Goal: Task Accomplishment & Management: Complete application form

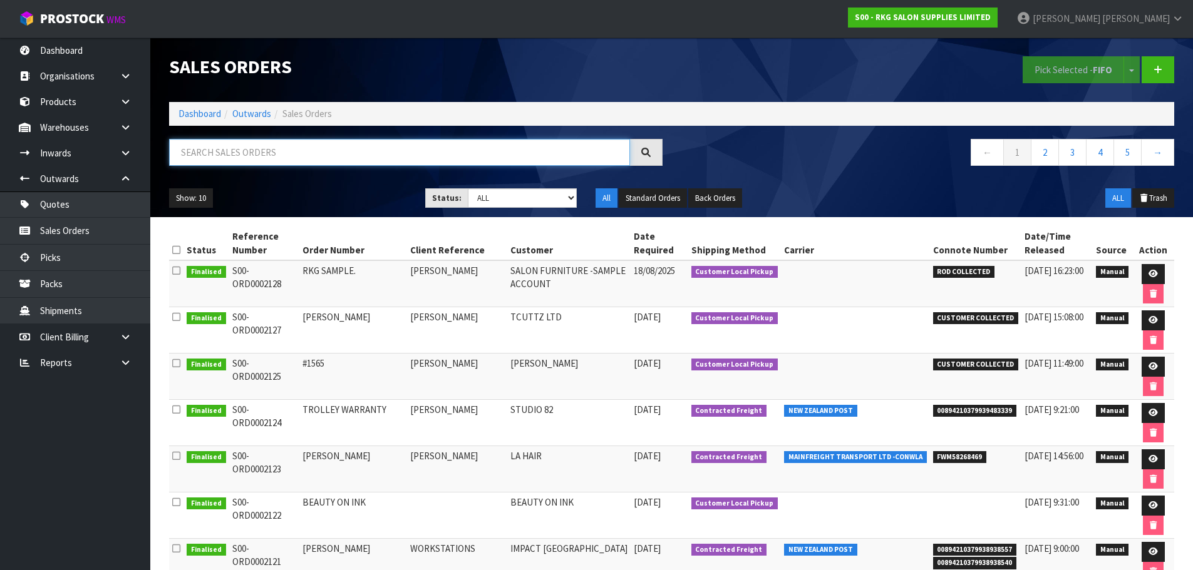
click at [240, 158] on input "text" at bounding box center [399, 152] width 461 height 27
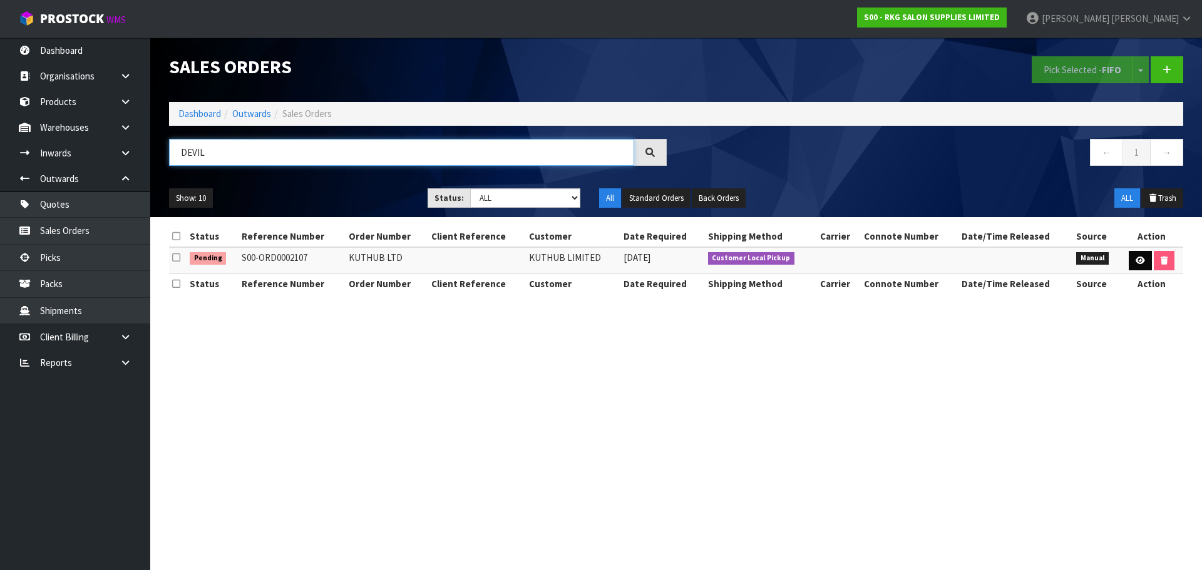
type input "DEVIL"
click at [1143, 263] on icon at bounding box center [1140, 261] width 9 height 8
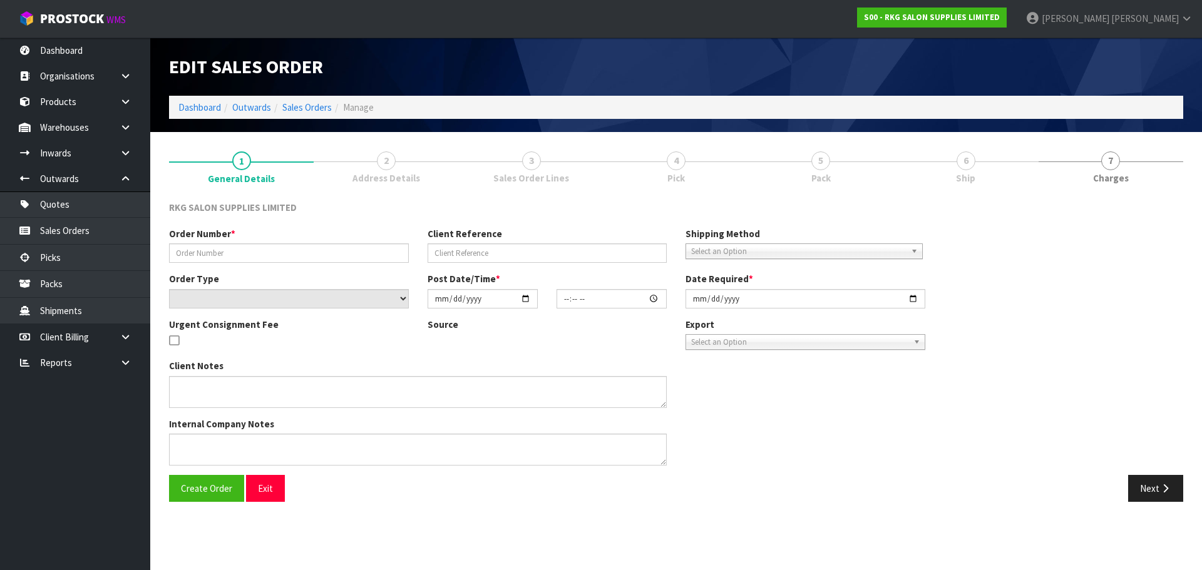
type input "KUTHUB LTD"
select select "number:0"
type input "[DATE]"
type input "09:30:00.000"
type input "[DATE]"
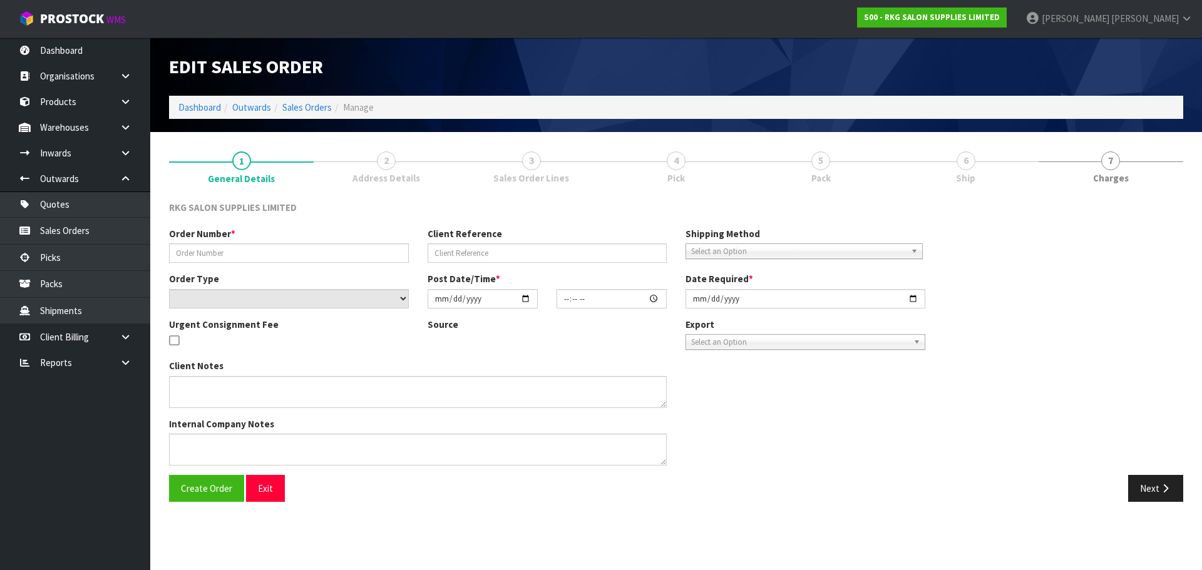
type textarea "WILL COLLECT - NO WARRANTY ON SHAMPOO UNIT"
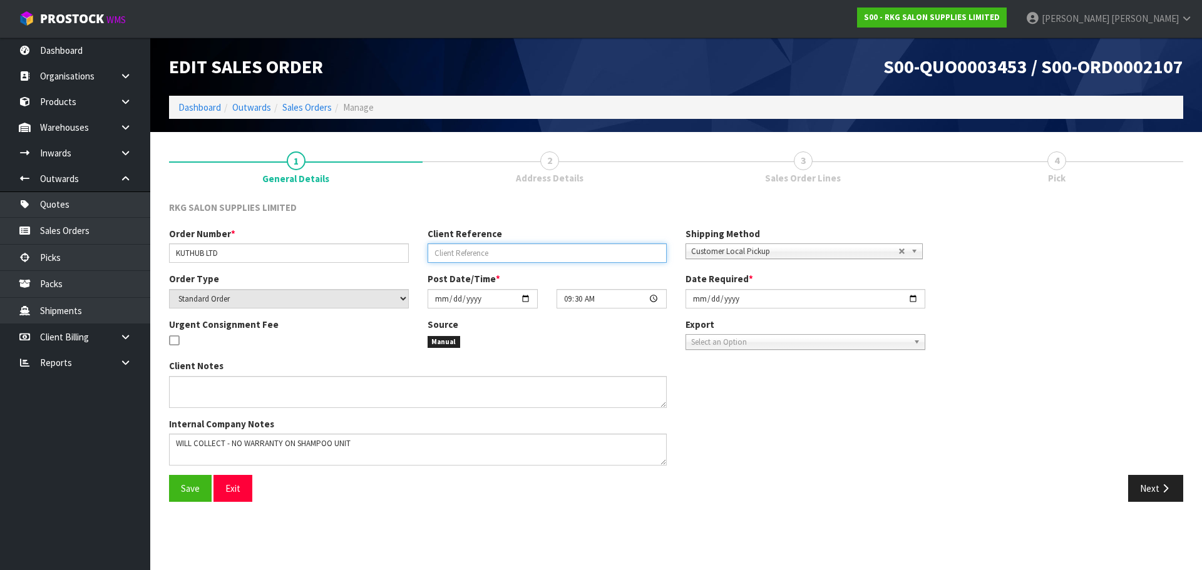
click at [443, 251] on input "text" at bounding box center [548, 253] width 240 height 19
type input "DEVIL [PERSON_NAME]"
click at [497, 252] on input "DEVIL [PERSON_NAME]" at bounding box center [548, 253] width 240 height 19
click at [190, 490] on span "Save" at bounding box center [190, 489] width 19 height 12
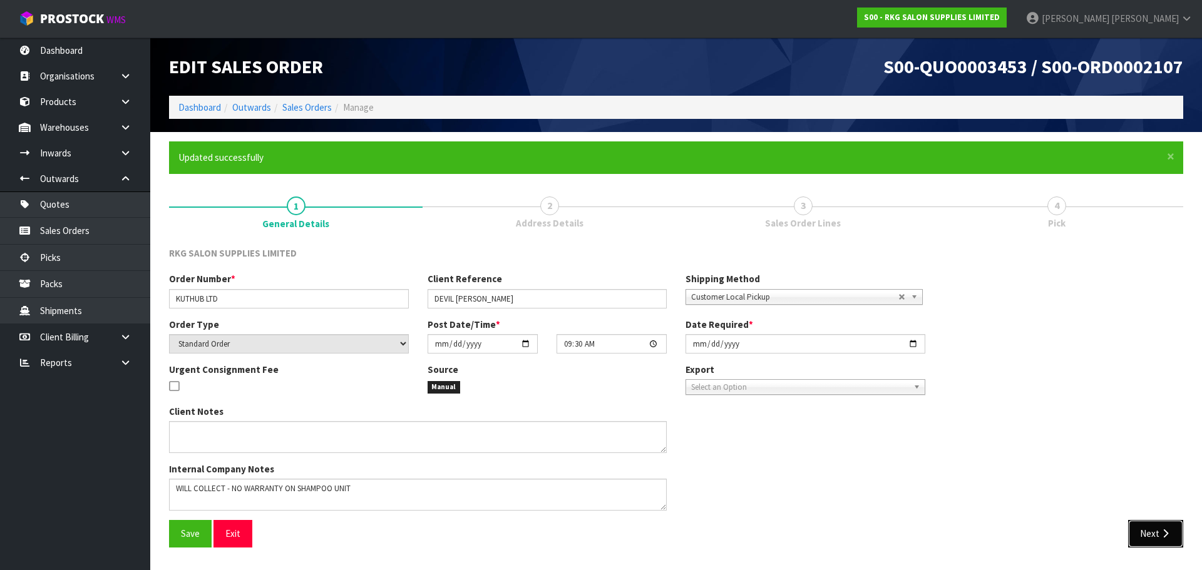
click at [1143, 527] on button "Next" at bounding box center [1155, 533] width 55 height 27
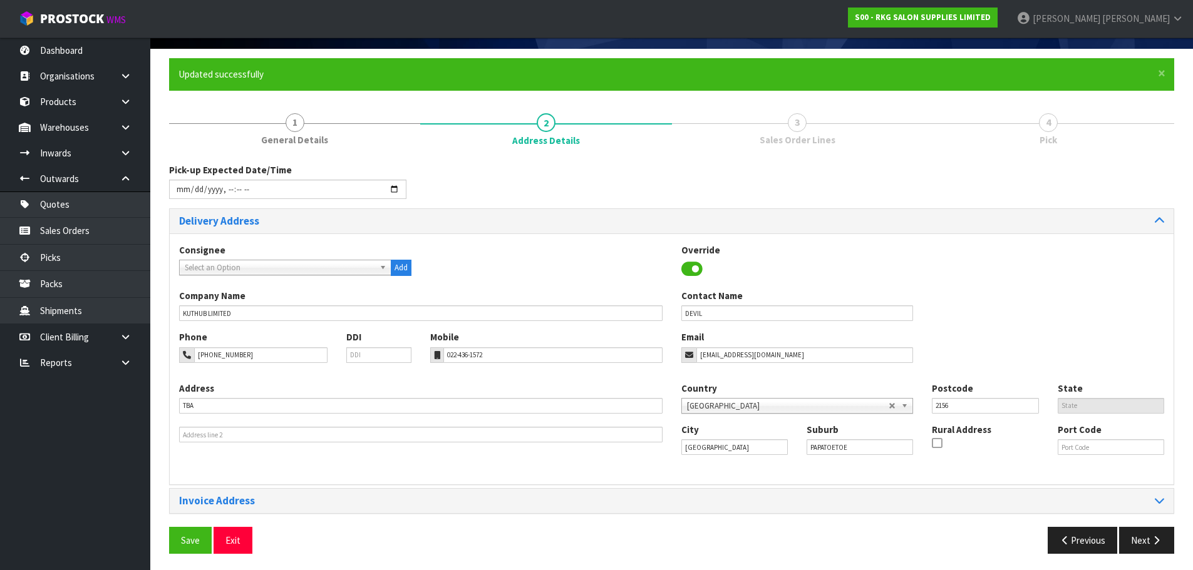
scroll to position [86, 0]
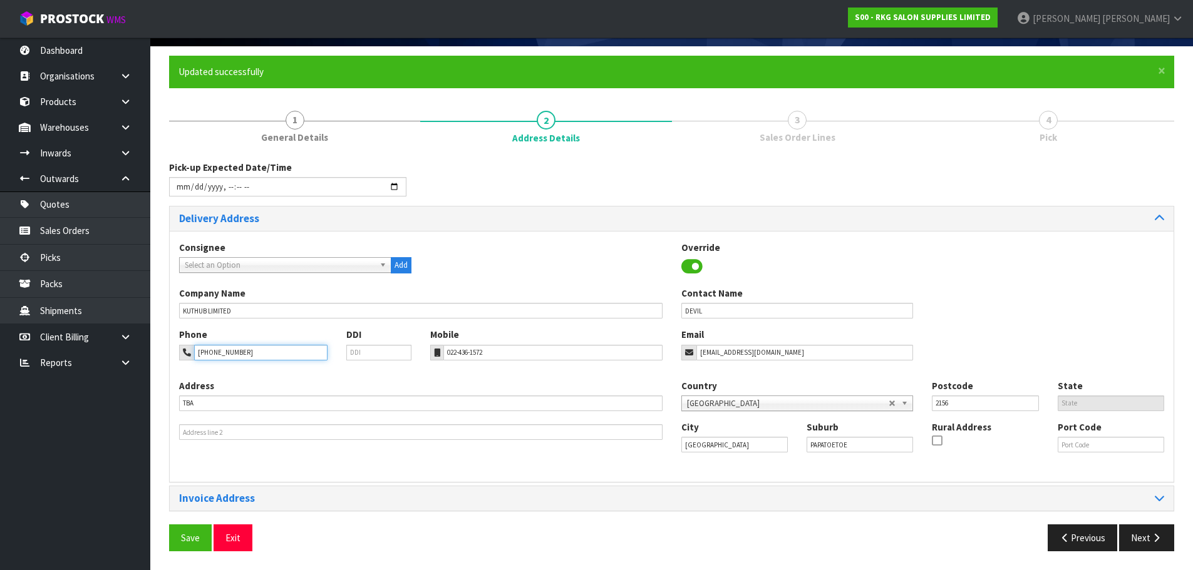
click at [248, 353] on input "021-751-658" at bounding box center [260, 353] width 133 height 16
click at [210, 354] on input "021-751-658" at bounding box center [260, 353] width 133 height 16
type input "021-075-1658"
click at [197, 533] on span "Save" at bounding box center [190, 538] width 19 height 12
click at [236, 535] on button "Exit" at bounding box center [233, 538] width 39 height 27
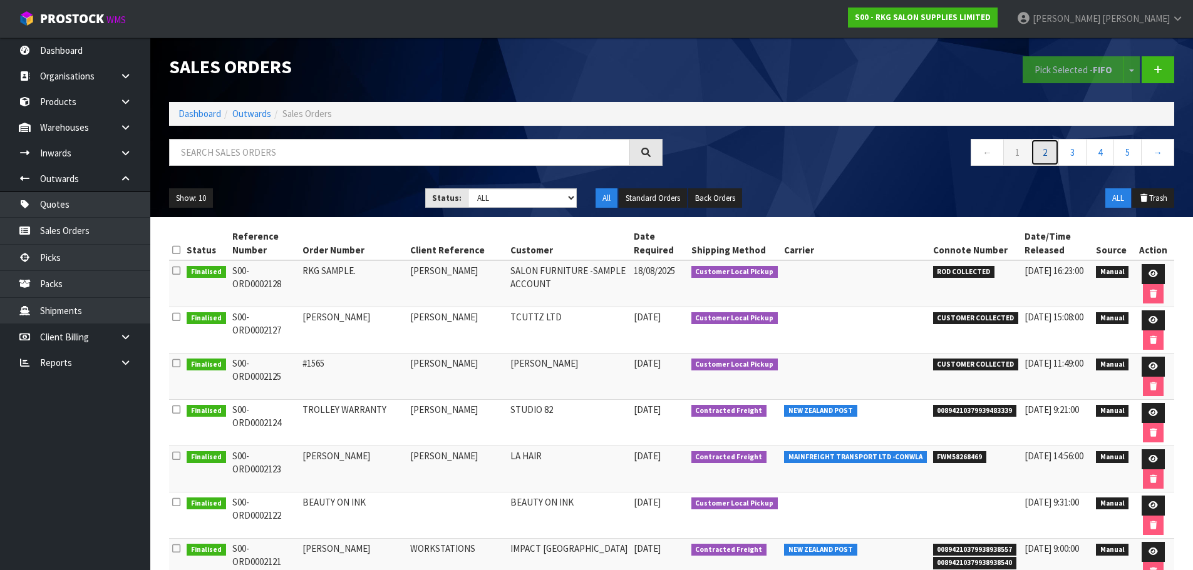
click at [1044, 153] on link "2" at bounding box center [1045, 152] width 28 height 27
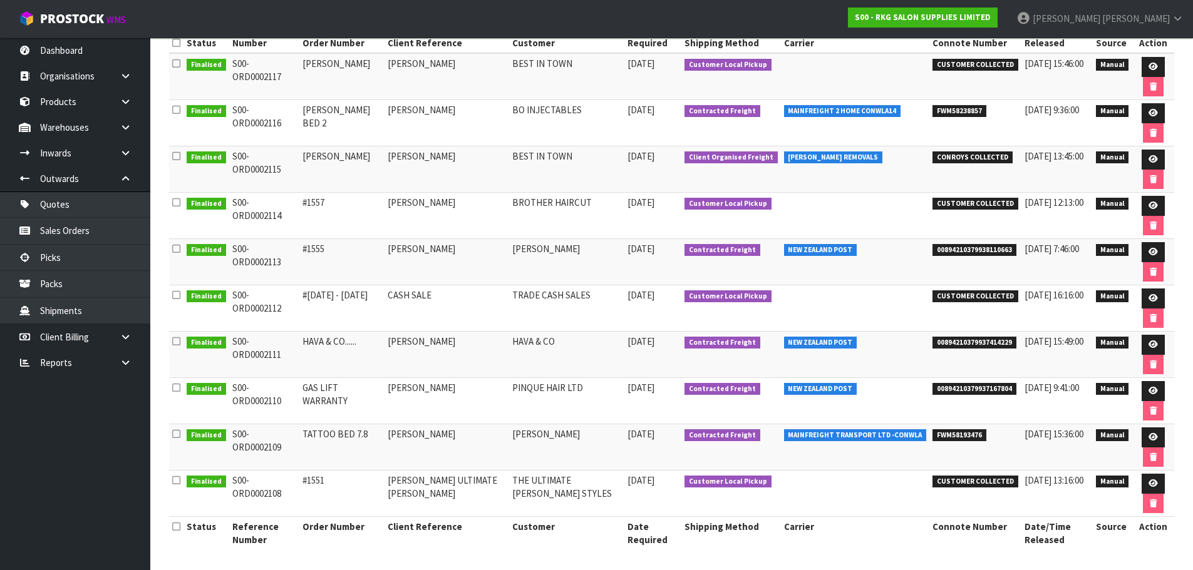
scroll to position [210, 0]
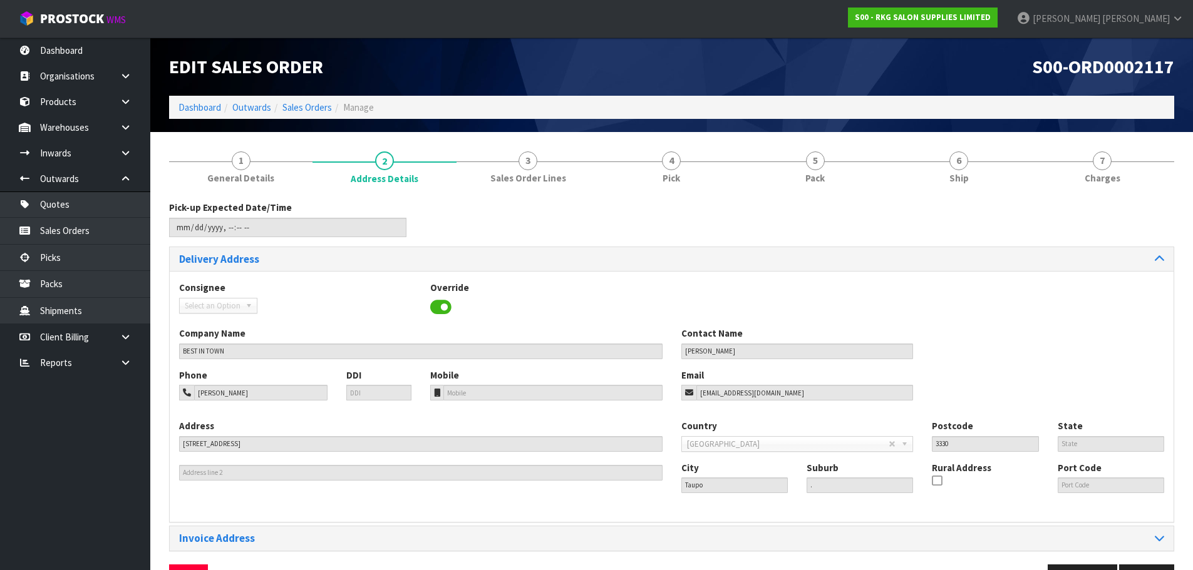
scroll to position [41, 0]
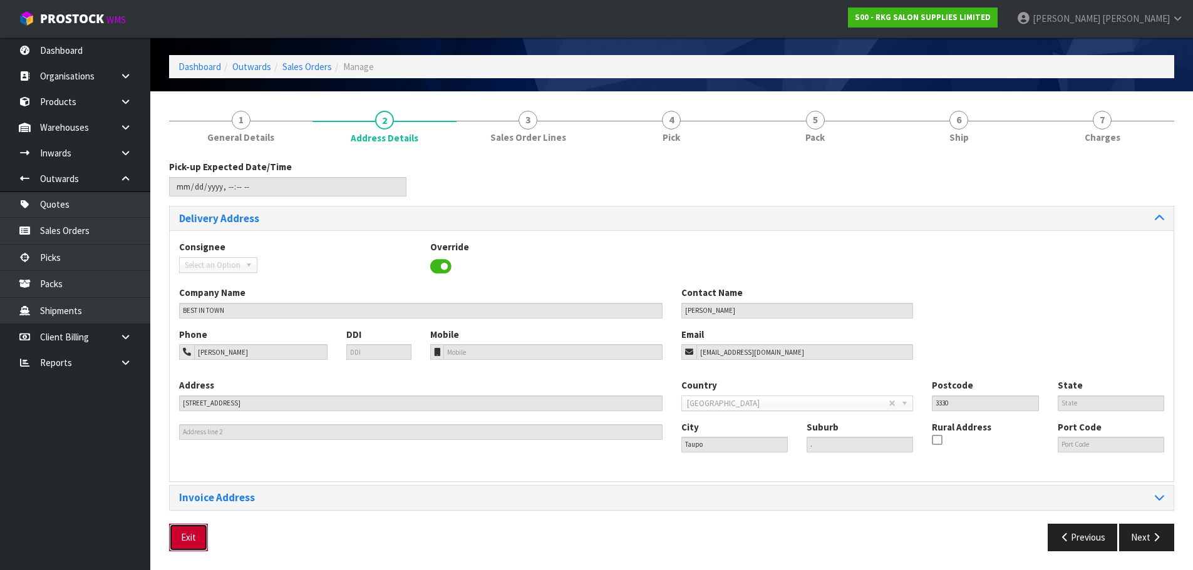
click at [181, 541] on button "Exit" at bounding box center [188, 537] width 39 height 27
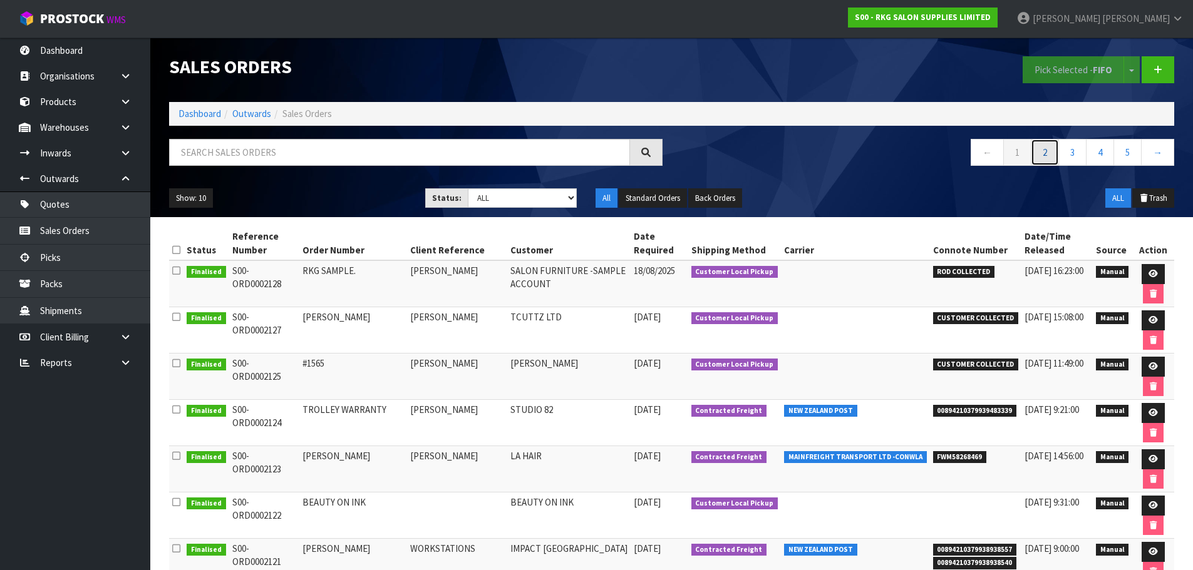
click at [1043, 154] on link "2" at bounding box center [1045, 152] width 28 height 27
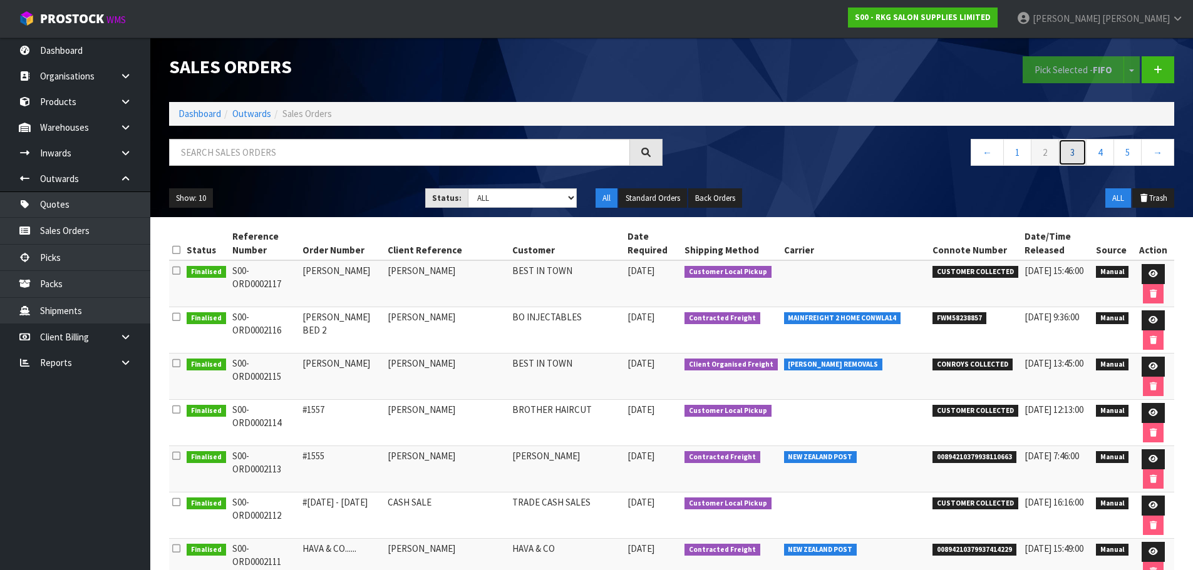
click at [1071, 155] on link "3" at bounding box center [1072, 152] width 28 height 27
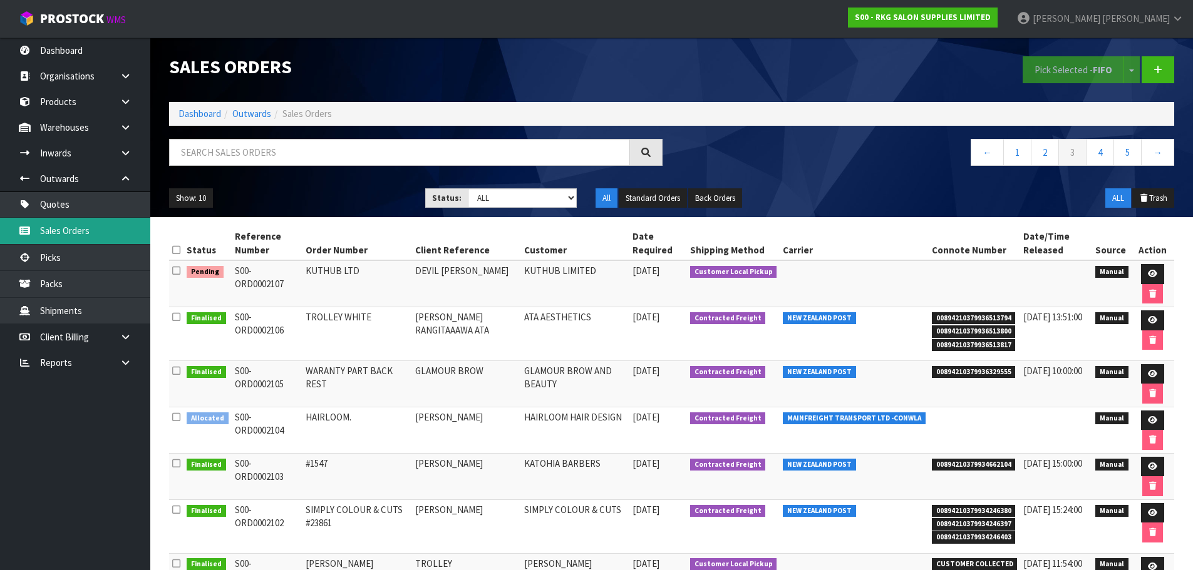
click at [58, 233] on link "Sales Orders" at bounding box center [75, 231] width 150 height 26
